Goal: Find specific page/section: Find specific page/section

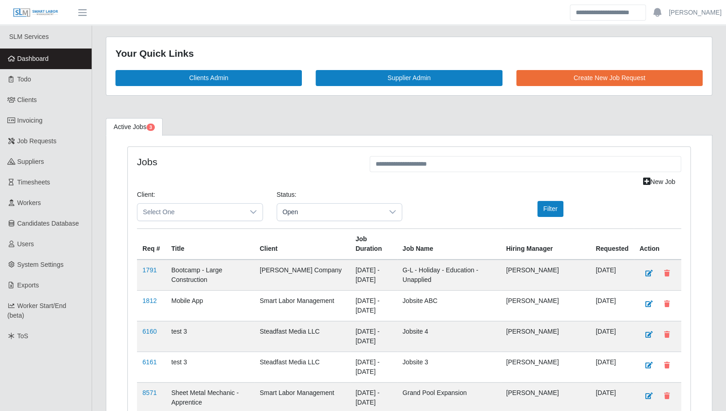
click at [43, 61] on span "Dashboard" at bounding box center [33, 58] width 32 height 7
click at [34, 75] on link "Todo" at bounding box center [46, 79] width 92 height 21
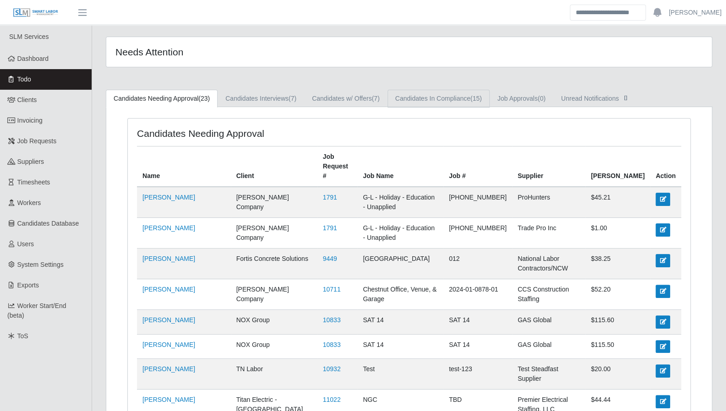
click at [481, 100] on span "(15)" at bounding box center [476, 98] width 11 height 7
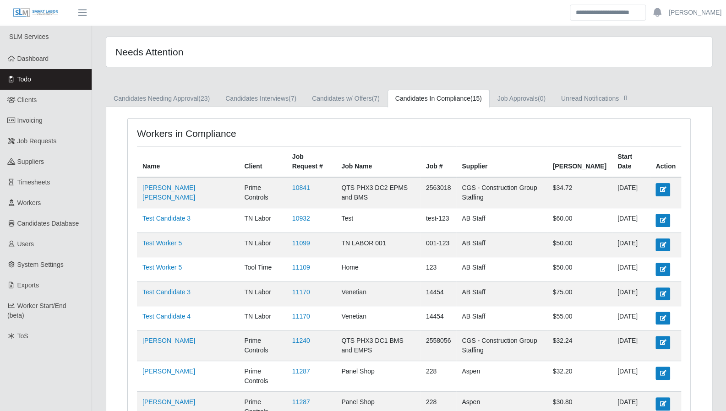
click at [38, 58] on span "Dashboard" at bounding box center [33, 58] width 32 height 7
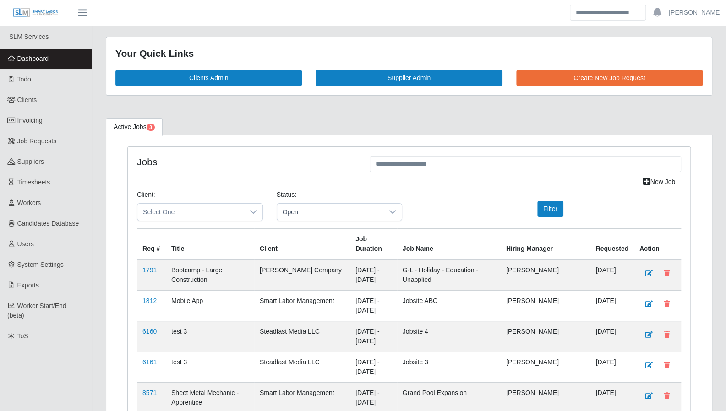
click at [35, 75] on link "Todo" at bounding box center [46, 79] width 92 height 21
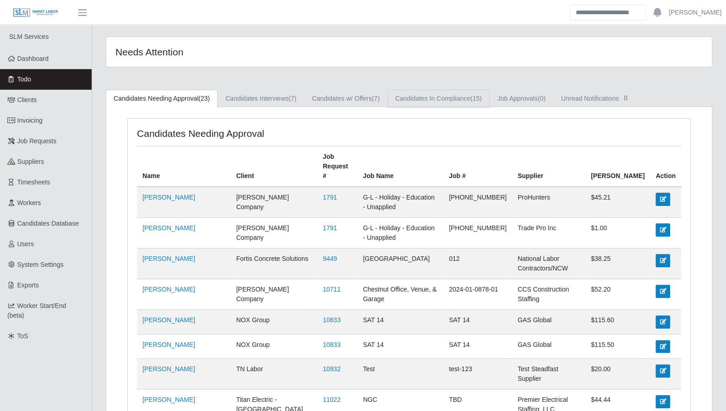
click at [429, 100] on link "Candidates In Compliance (15)" at bounding box center [439, 99] width 102 height 18
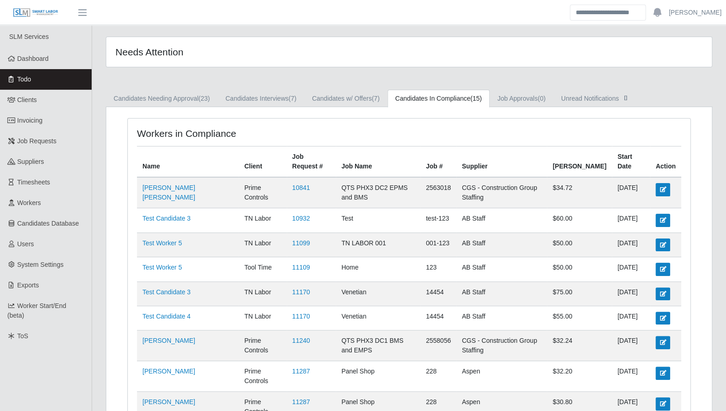
click at [50, 57] on link "Dashboard" at bounding box center [46, 59] width 92 height 21
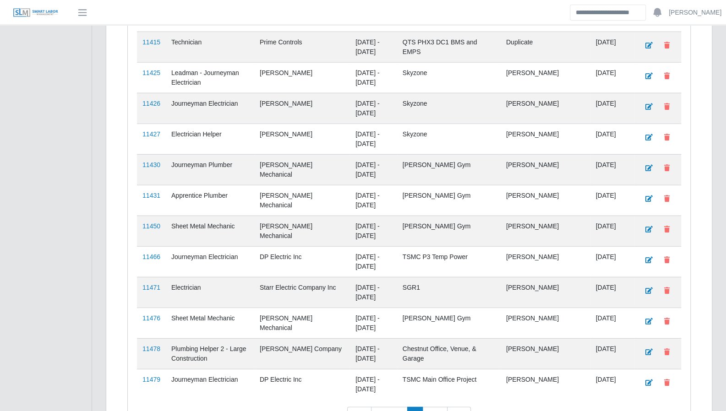
scroll to position [1506, 0]
